Goal: Task Accomplishment & Management: Manage account settings

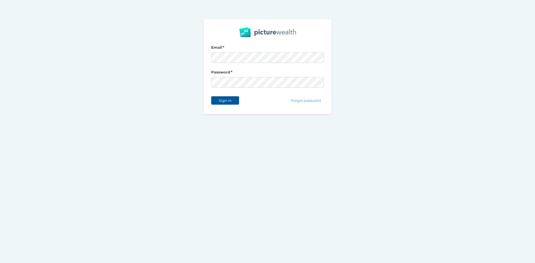
click at [236, 101] on button "Sign in" at bounding box center [225, 100] width 28 height 8
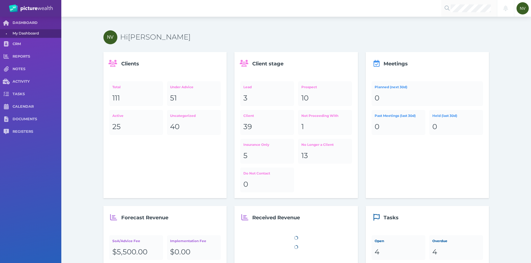
click at [469, 13] on div at bounding box center [469, 8] width 56 height 17
click at [464, 26] on link "[PERSON_NAME] [PERSON_NAME]" at bounding box center [477, 21] width 72 height 8
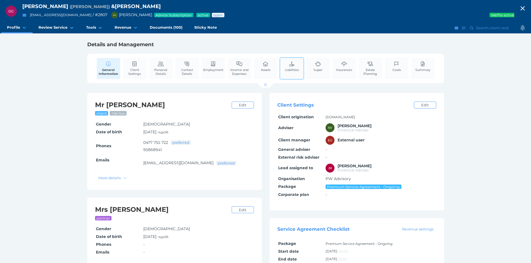
click at [293, 71] on span "Liabilities" at bounding box center [292, 70] width 14 height 4
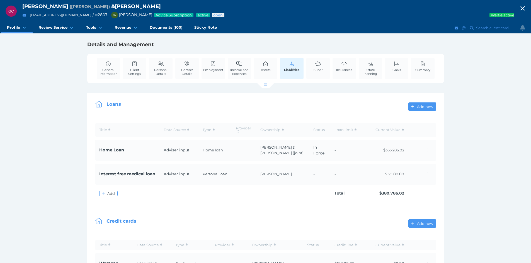
click at [526, 10] on icon "button" at bounding box center [522, 8] width 7 height 8
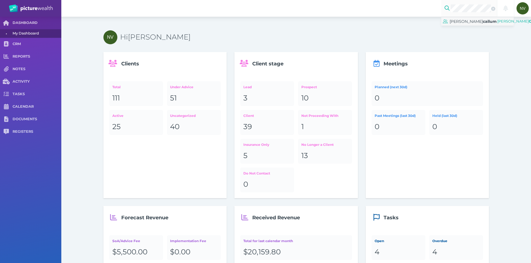
click at [474, 24] on span "[PERSON_NAME]" at bounding box center [472, 22] width 47 height 8
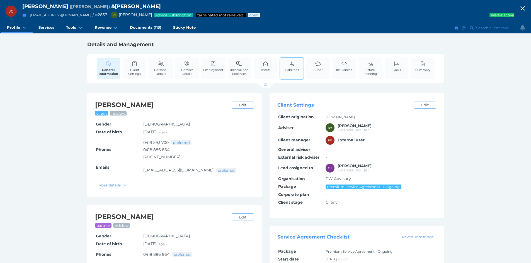
click at [301, 69] on div "Liabilities" at bounding box center [291, 68] width 25 height 22
click at [296, 68] on span "Liabilities" at bounding box center [292, 70] width 14 height 4
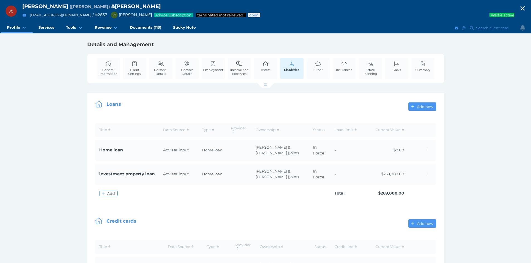
click at [524, 4] on icon "button" at bounding box center [522, 8] width 7 height 8
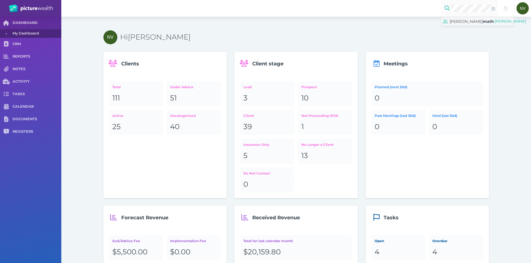
click at [482, 19] on span "math" at bounding box center [487, 21] width 11 height 5
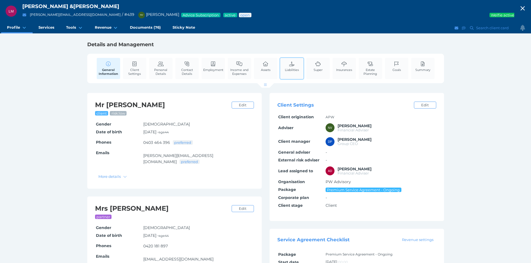
click at [284, 65] on link "Liabilities" at bounding box center [291, 66] width 17 height 17
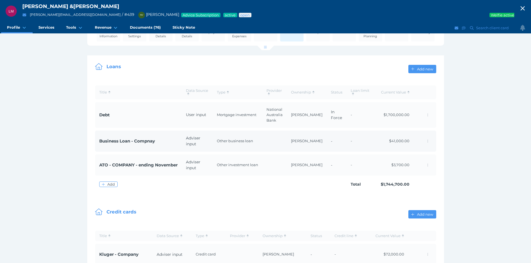
scroll to position [65, 0]
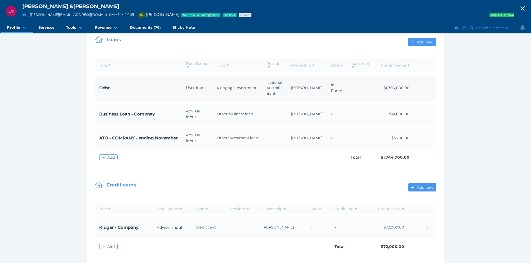
click at [328, 98] on td "In Force" at bounding box center [336, 88] width 20 height 26
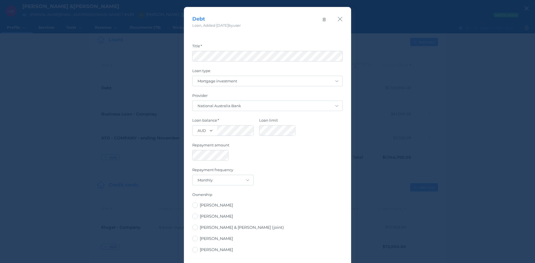
click at [338, 18] on icon "button" at bounding box center [339, 19] width 5 height 7
